Goal: Transaction & Acquisition: Purchase product/service

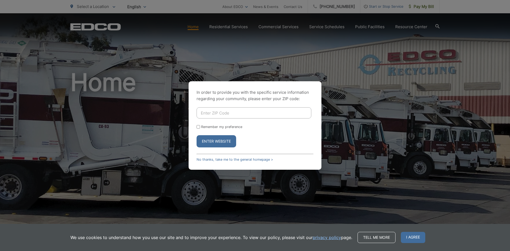
click at [222, 115] on input "Enter ZIP Code" at bounding box center [254, 112] width 115 height 11
type input "92081"
click at [219, 145] on button "Enter Website" at bounding box center [217, 141] width 40 height 12
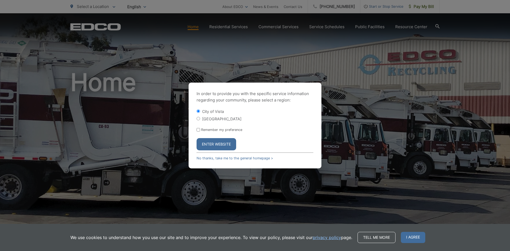
click at [213, 145] on button "Enter Website" at bounding box center [217, 144] width 40 height 12
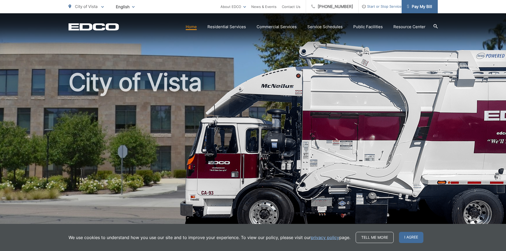
click at [424, 7] on span "Pay My Bill" at bounding box center [419, 6] width 25 height 6
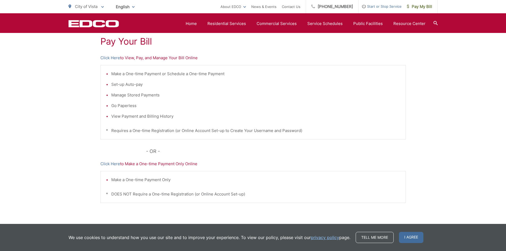
scroll to position [127, 0]
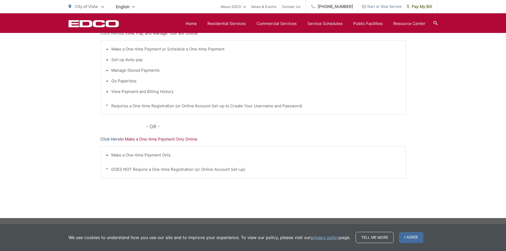
click at [105, 137] on link "Click Here" at bounding box center [110, 139] width 20 height 6
